Goal: Information Seeking & Learning: Learn about a topic

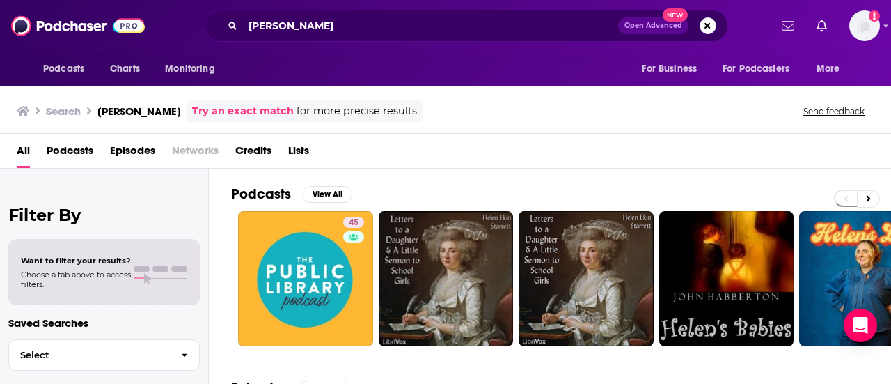
scroll to position [87, 0]
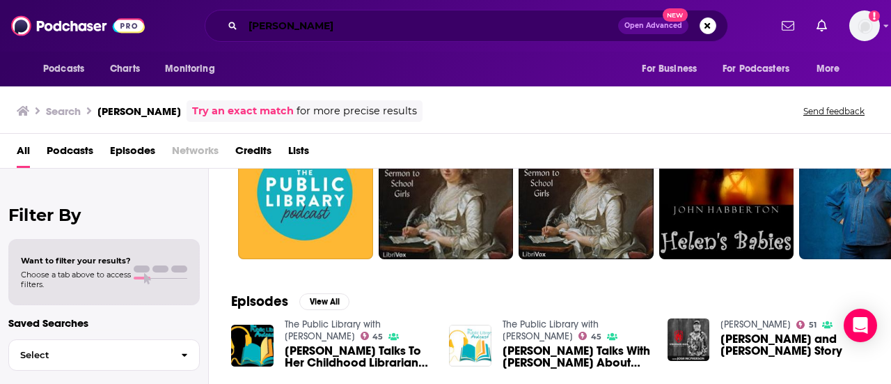
click at [324, 26] on input "[PERSON_NAME]" at bounding box center [430, 26] width 375 height 22
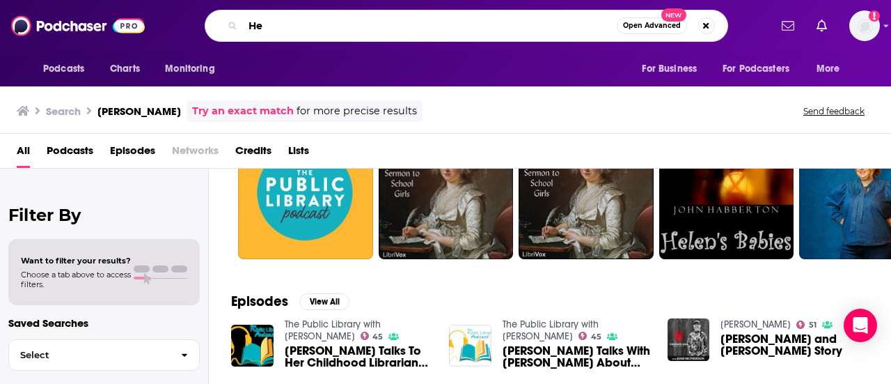
type input "H"
type input "Books Are Chic"
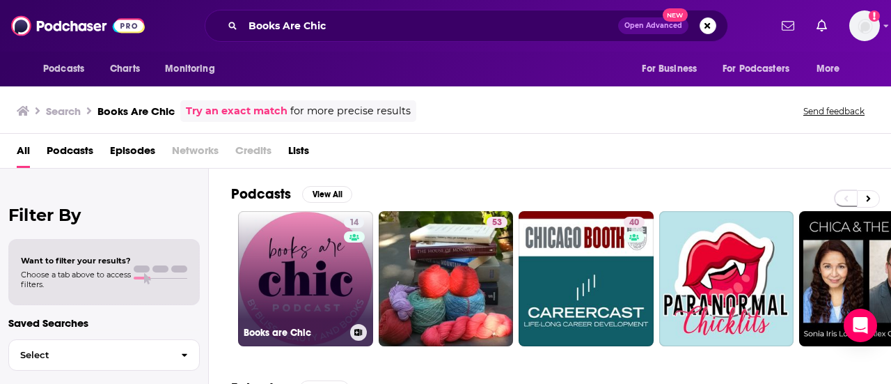
click at [319, 250] on link "14 Books are Chic" at bounding box center [305, 278] width 135 height 135
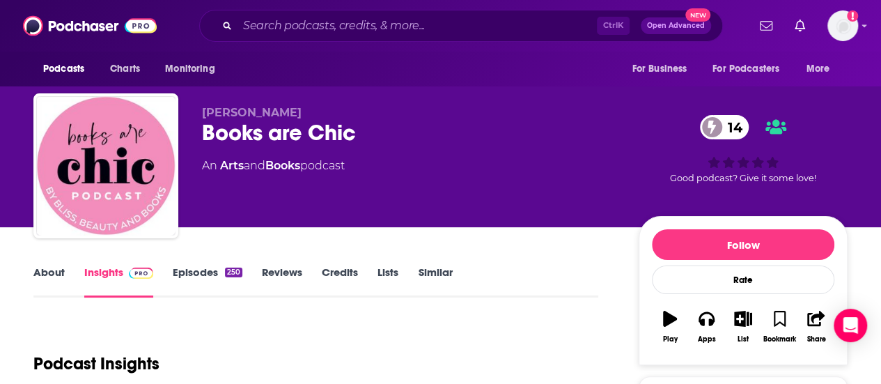
scroll to position [279, 0]
